Goal: Communication & Community: Participate in discussion

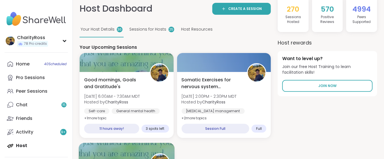
scroll to position [38, 0]
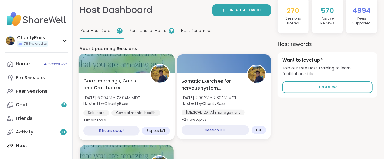
click at [112, 95] on span "Mon, Sep 08 | 6:00AM - 7:30AM MDT" at bounding box center [111, 98] width 57 height 6
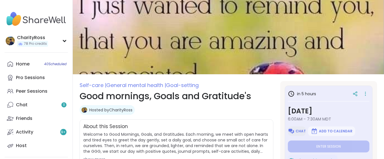
click at [293, 132] on img at bounding box center [291, 131] width 7 height 7
type textarea "*"
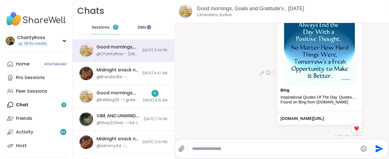
scroll to position [59, 0]
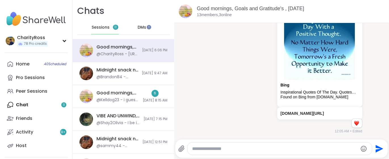
click at [199, 152] on div at bounding box center [280, 149] width 185 height 12
click at [194, 149] on textarea "Type your message" at bounding box center [275, 149] width 166 height 6
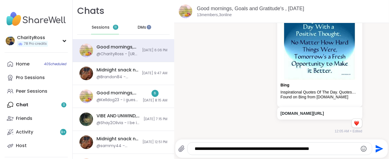
type textarea "**********"
click at [376, 148] on icon "Send" at bounding box center [380, 149] width 8 height 8
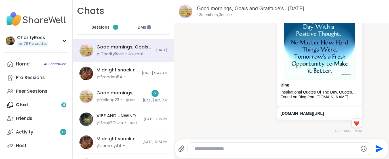
scroll to position [101, 0]
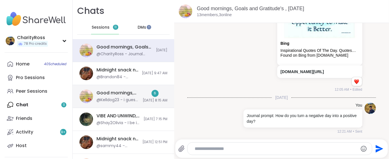
click at [161, 103] on div "Good mornings, Goal and Gratitude's , [DATE] @Kelldog23 - i guess i should show…" at bounding box center [124, 96] width 102 height 23
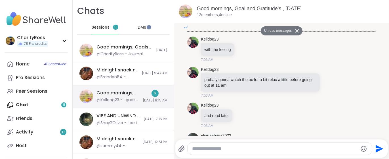
scroll to position [1215, 0]
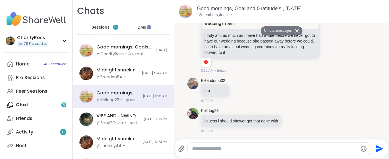
click at [145, 30] on div "DMs" at bounding box center [142, 28] width 28 height 14
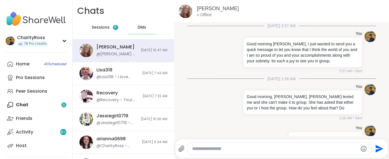
scroll to position [320, 0]
